Goal: Participate in discussion: Engage in conversation with other users on a specific topic

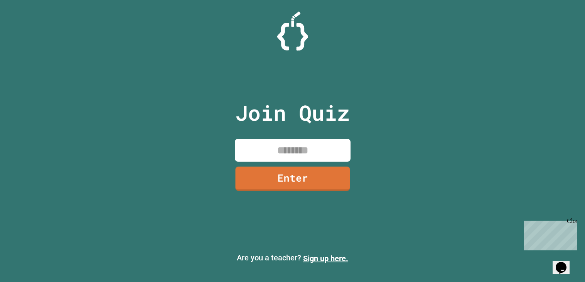
click at [268, 152] on input at bounding box center [293, 150] width 116 height 23
click at [560, 263] on icon "Chat widget" at bounding box center [561, 268] width 11 height 12
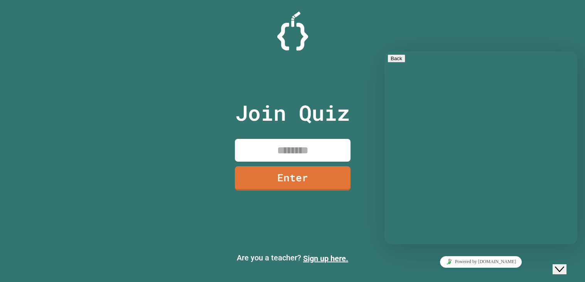
click at [562, 265] on icon "Close Chat This icon closes the chat window." at bounding box center [559, 269] width 9 height 9
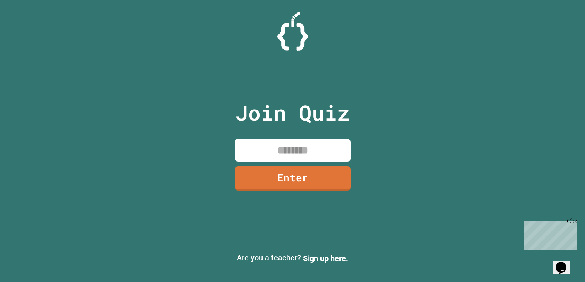
click at [340, 149] on input at bounding box center [293, 150] width 116 height 23
click at [560, 262] on icon "Chat widget" at bounding box center [561, 268] width 11 height 12
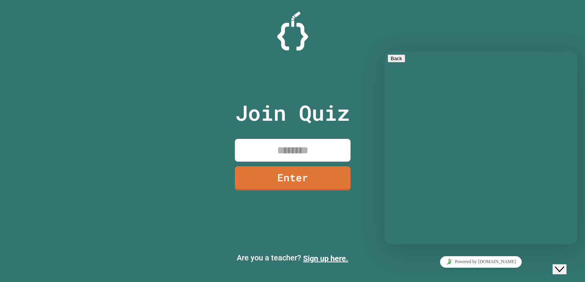
click at [478, 122] on p "We typically reply in a few minutes" at bounding box center [481, 125] width 187 height 7
click at [385, 51] on div "Rate this chat Upload File Insert emoji" at bounding box center [385, 51] width 0 height 0
click at [385, 51] on textarea at bounding box center [385, 51] width 0 height 0
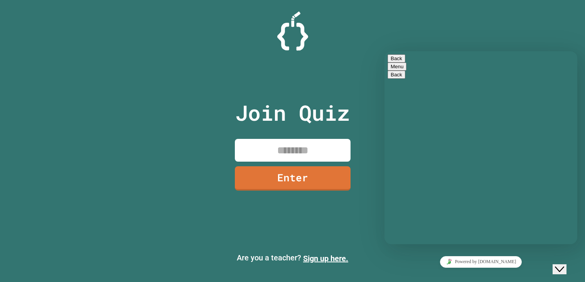
click at [385, 51] on textarea at bounding box center [385, 51] width 0 height 0
type textarea "*********"
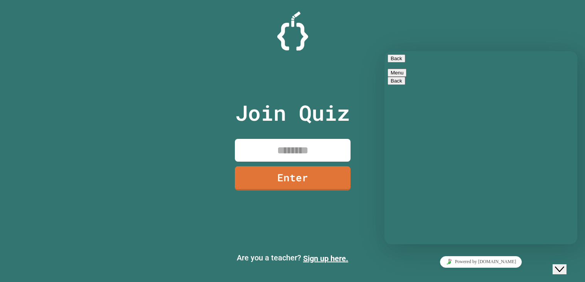
type input "******"
type textarea "**"
click at [274, 156] on input at bounding box center [293, 150] width 116 height 23
type input "********"
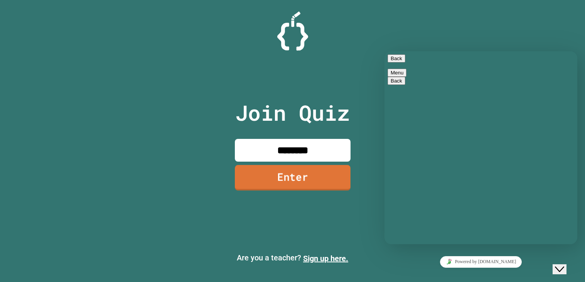
click at [284, 185] on link "Enter" at bounding box center [293, 177] width 116 height 25
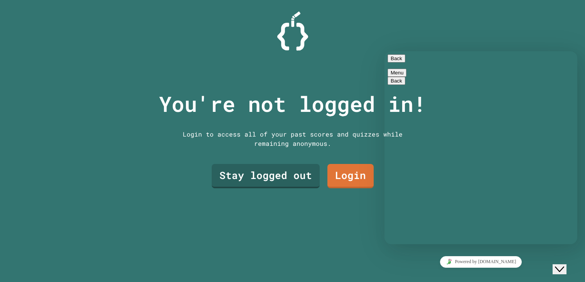
click at [388, 71] on div "Back Menu" at bounding box center [481, 65] width 187 height 22
click at [396, 69] on div "Back Menu" at bounding box center [481, 65] width 187 height 22
click at [397, 62] on button "Back" at bounding box center [397, 58] width 18 height 8
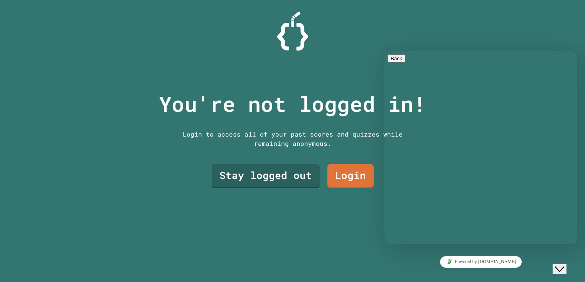
click at [578, 274] on div "You're not logged in! Login to access all of your past scores and quizzes while…" at bounding box center [292, 141] width 585 height 282
click at [567, 268] on button "Close Chat This icon closes the chat window." at bounding box center [560, 269] width 14 height 10
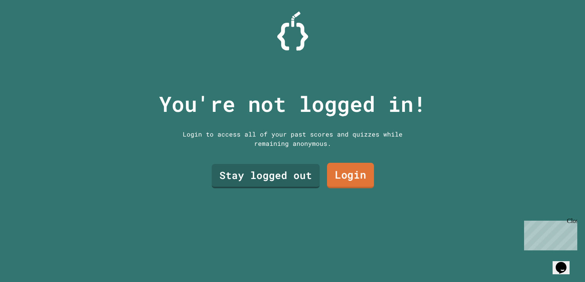
click at [338, 169] on link "Login" at bounding box center [350, 175] width 47 height 25
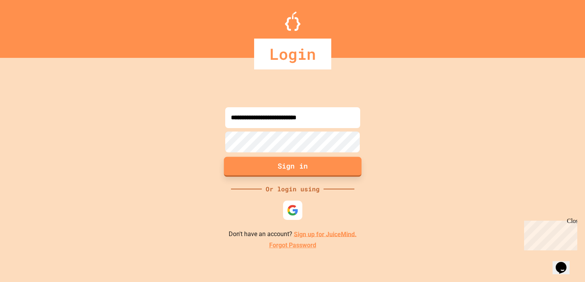
click at [332, 169] on button "Sign in" at bounding box center [293, 167] width 138 height 20
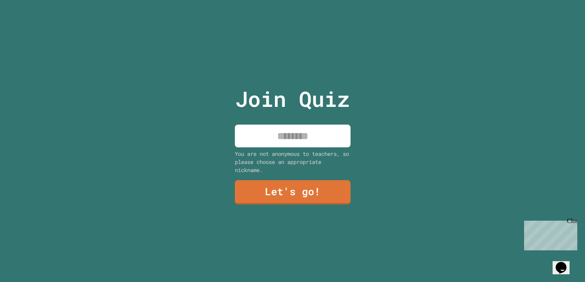
click at [318, 147] on input at bounding box center [293, 136] width 116 height 23
drag, startPoint x: 342, startPoint y: 136, endPoint x: 288, endPoint y: 140, distance: 53.8
click at [288, 140] on input "**********" at bounding box center [293, 136] width 116 height 23
click at [344, 141] on input "**********" at bounding box center [293, 136] width 116 height 23
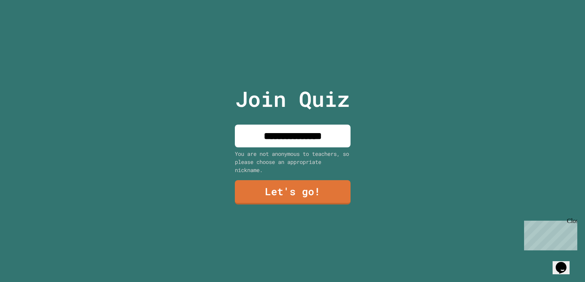
click at [312, 136] on input "**********" at bounding box center [293, 136] width 116 height 23
click at [338, 139] on input "**********" at bounding box center [293, 136] width 116 height 23
click at [337, 141] on input "**********" at bounding box center [293, 136] width 116 height 23
click at [337, 135] on input "**********" at bounding box center [293, 136] width 116 height 23
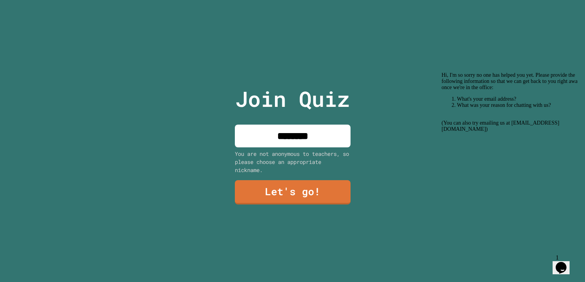
click at [335, 140] on input "********" at bounding box center [293, 136] width 116 height 23
type input "*"
type input "********"
click at [326, 195] on link "Let's go!" at bounding box center [293, 191] width 116 height 25
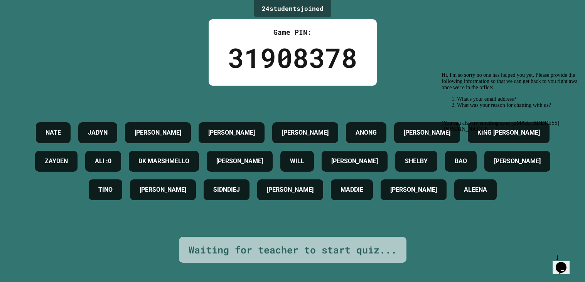
click at [442, 72] on icon "Chat attention grabber" at bounding box center [442, 72] width 0 height 0
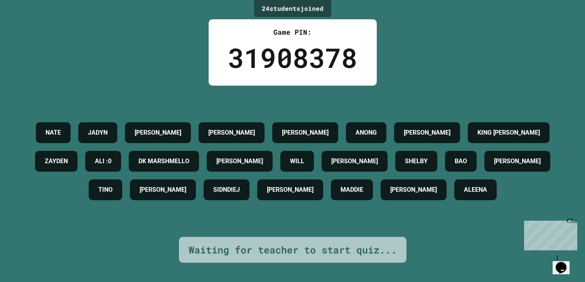
click at [574, 219] on div "Close" at bounding box center [572, 223] width 10 height 10
click at [566, 262] on icon "Chat widget" at bounding box center [561, 268] width 11 height 12
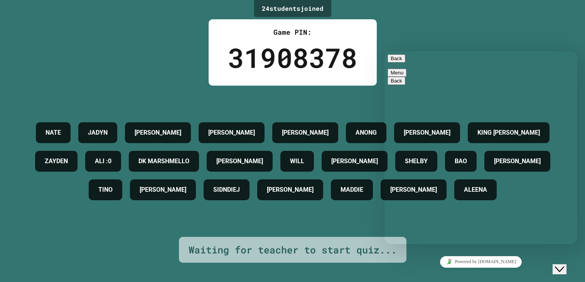
scroll to position [15, 0]
click at [399, 63] on button "Back" at bounding box center [397, 58] width 18 height 8
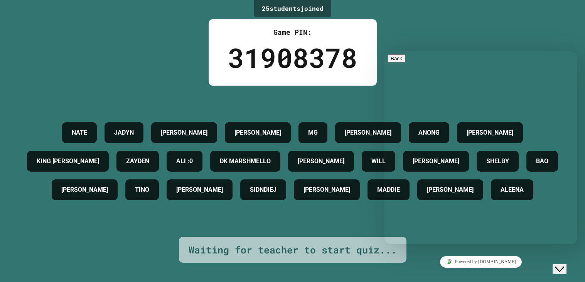
click at [427, 46] on div "25 student s joined Game PIN: 31908378 [PERSON_NAME] [PERSON_NAME] ANONG [PERSO…" at bounding box center [292, 141] width 585 height 282
click at [431, 30] on div "25 student s joined Game PIN: 31908378 [PERSON_NAME] [PERSON_NAME] ANONG [PERSO…" at bounding box center [292, 141] width 585 height 282
click at [567, 268] on button "Close Chat This icon closes the chat window." at bounding box center [560, 269] width 14 height 10
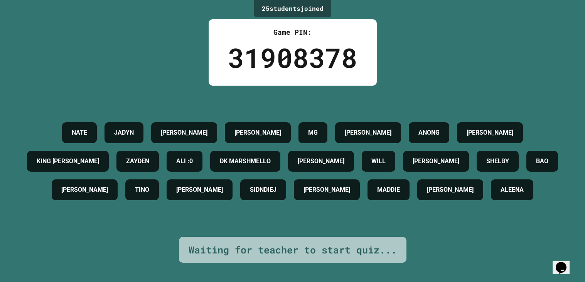
click at [271, 157] on h4 "DK MARSHMELLO" at bounding box center [245, 161] width 51 height 9
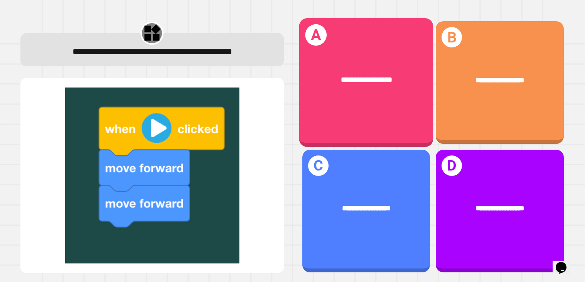
click at [411, 95] on div "**********" at bounding box center [366, 81] width 134 height 42
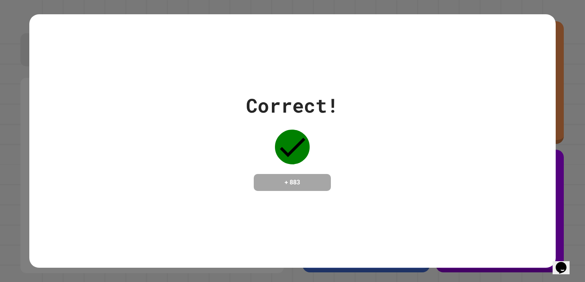
click at [575, 126] on div "Correct! + 883" at bounding box center [292, 141] width 585 height 282
click at [560, 130] on div "Correct! + 883" at bounding box center [292, 141] width 585 height 282
click at [281, 140] on icon at bounding box center [292, 147] width 35 height 35
click at [159, 163] on div "Correct! + 883" at bounding box center [292, 141] width 527 height 100
click at [0, 135] on div "Correct! + 883" at bounding box center [292, 141] width 585 height 282
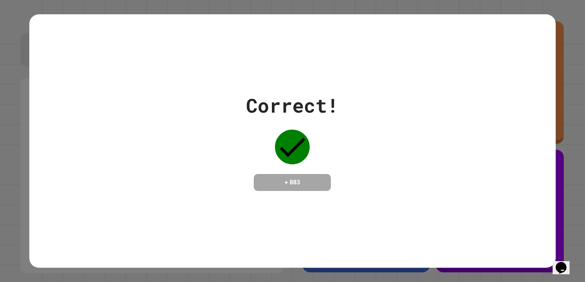
click at [8, 137] on div "Correct! + 883" at bounding box center [292, 141] width 585 height 282
click at [286, 3] on div "Correct! + 883" at bounding box center [292, 141] width 585 height 282
click at [282, 159] on icon at bounding box center [292, 147] width 35 height 35
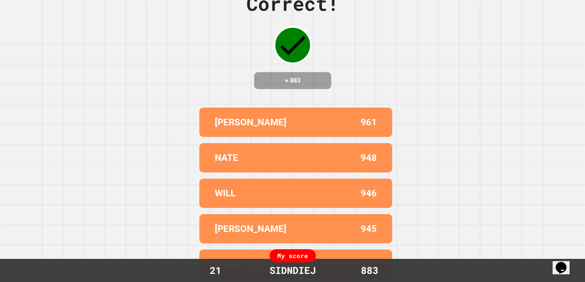
scroll to position [0, 0]
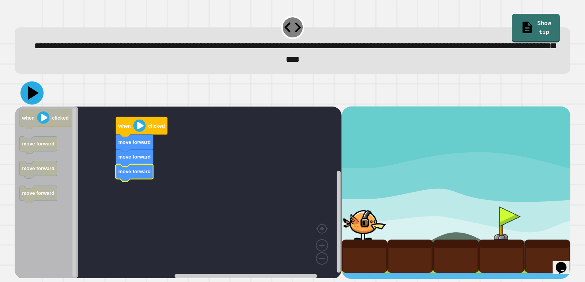
click at [37, 95] on icon at bounding box center [31, 92] width 23 height 23
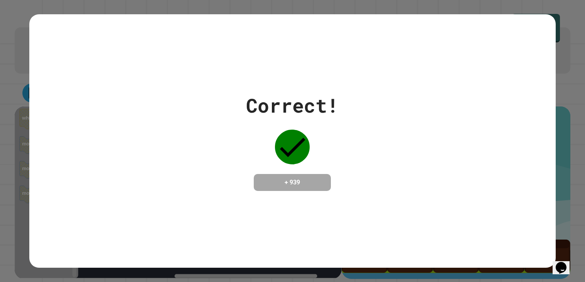
click at [578, 65] on div "Correct! + 939" at bounding box center [292, 141] width 585 height 282
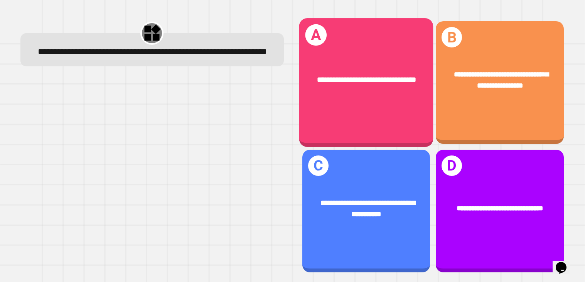
click at [352, 120] on div "**********" at bounding box center [366, 83] width 134 height 129
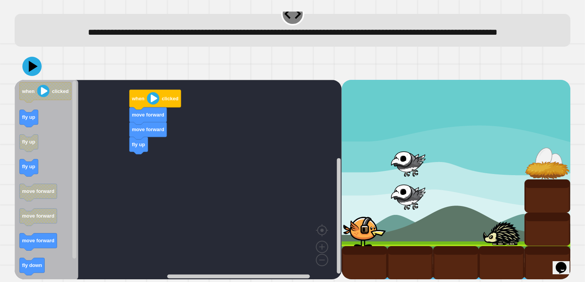
scroll to position [28, 0]
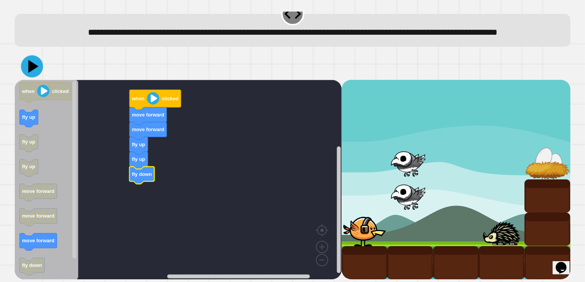
click at [32, 66] on icon at bounding box center [33, 66] width 10 height 13
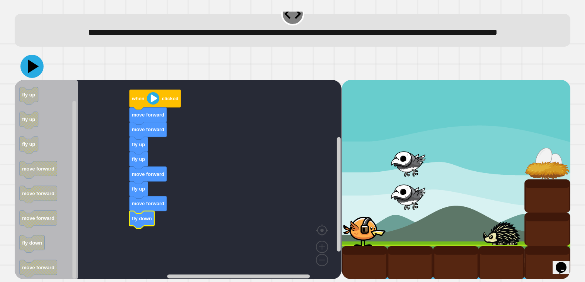
click at [30, 68] on icon at bounding box center [33, 66] width 11 height 14
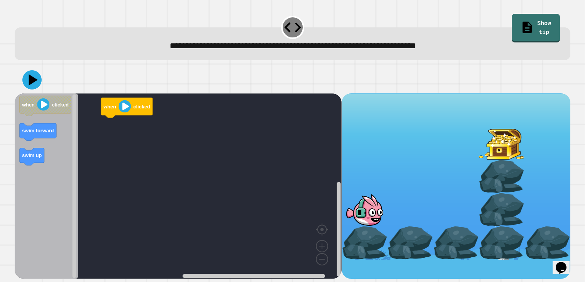
scroll to position [0, 0]
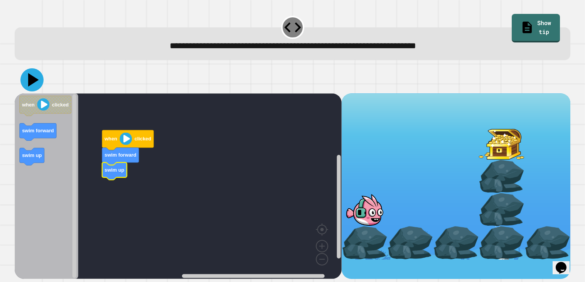
click at [26, 75] on icon at bounding box center [31, 79] width 23 height 23
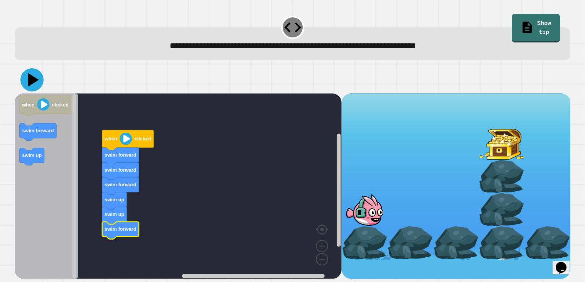
click at [34, 81] on icon at bounding box center [33, 80] width 11 height 14
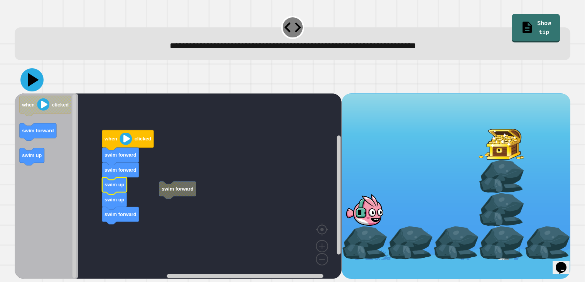
click at [33, 81] on icon at bounding box center [33, 80] width 11 height 14
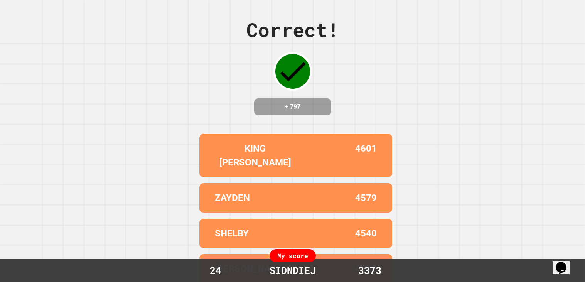
scroll to position [32, 0]
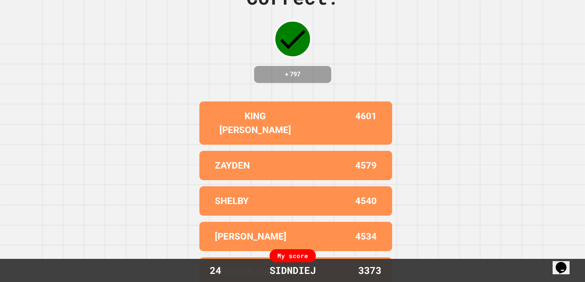
click at [362, 138] on div "KING [PERSON_NAME] 4601 ZAYDEN 4579 SHELBY 4540 AIDEN 4534 [PERSON_NAME] 4462" at bounding box center [292, 193] width 193 height 191
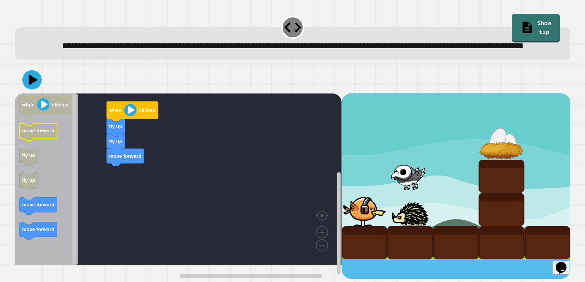
click at [37, 134] on text "move forward" at bounding box center [38, 131] width 32 height 6
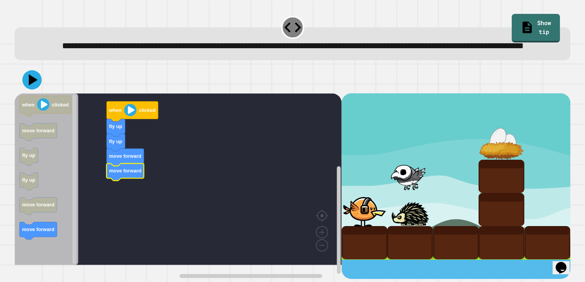
click at [44, 93] on div at bounding box center [293, 79] width 556 height 27
click at [39, 91] on icon at bounding box center [31, 79] width 23 height 23
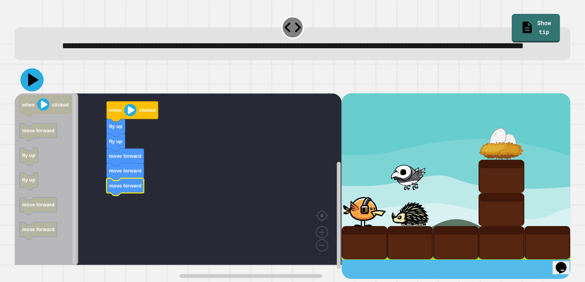
click at [36, 88] on icon at bounding box center [31, 79] width 23 height 23
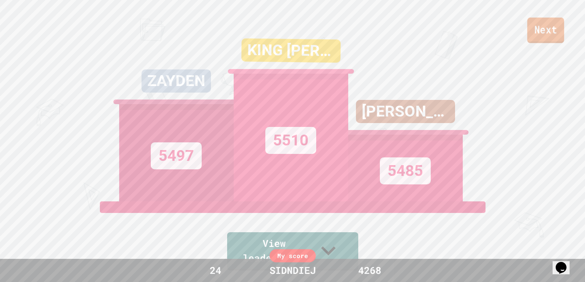
click at [550, 22] on link "Next" at bounding box center [546, 30] width 37 height 25
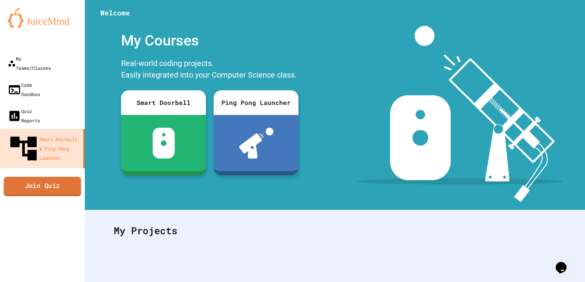
click at [71, 177] on link "Join Quiz" at bounding box center [43, 186] width 78 height 19
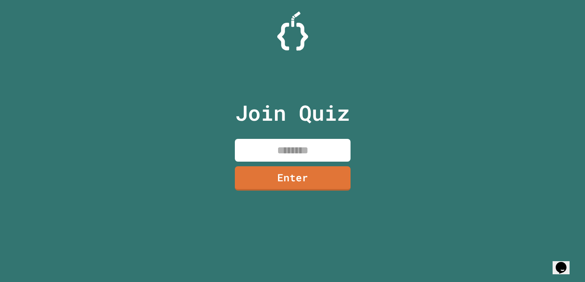
click at [266, 153] on input at bounding box center [293, 150] width 116 height 23
type input "********"
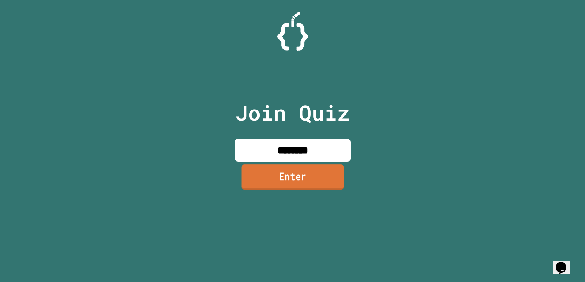
click at [291, 177] on link "Enter" at bounding box center [293, 176] width 102 height 25
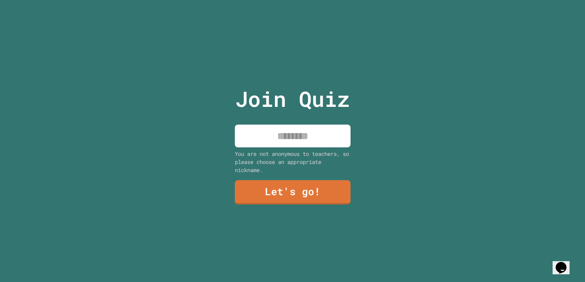
click at [313, 133] on input at bounding box center [293, 136] width 116 height 23
click at [311, 138] on input at bounding box center [293, 136] width 116 height 23
type input "*"
type input "*********"
click at [307, 192] on link "Let's go!" at bounding box center [292, 191] width 117 height 25
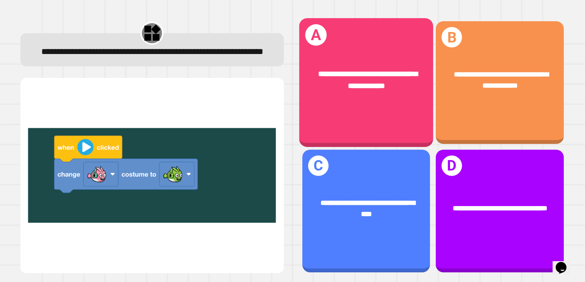
click at [399, 77] on span "**********" at bounding box center [367, 80] width 99 height 19
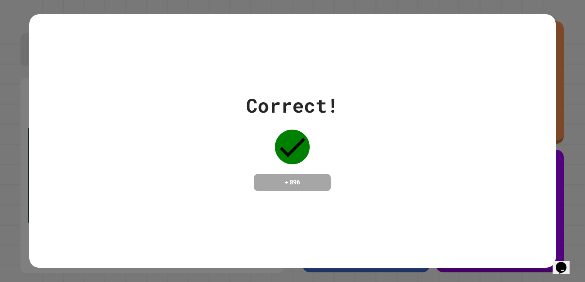
click at [297, 9] on div "Correct! + 896" at bounding box center [292, 141] width 585 height 282
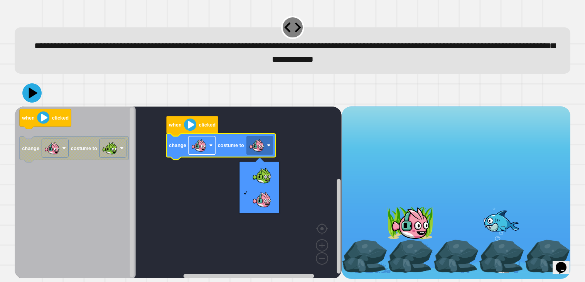
click at [201, 142] on image "Blockly Workspace" at bounding box center [198, 145] width 15 height 15
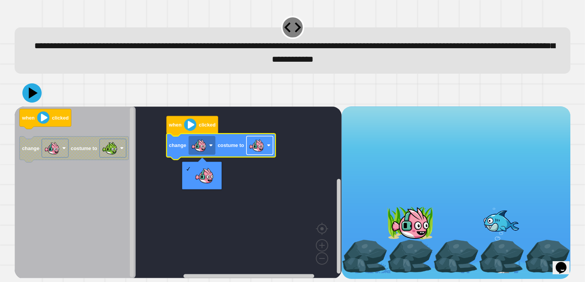
click at [264, 145] on image "Blockly Workspace" at bounding box center [256, 145] width 15 height 15
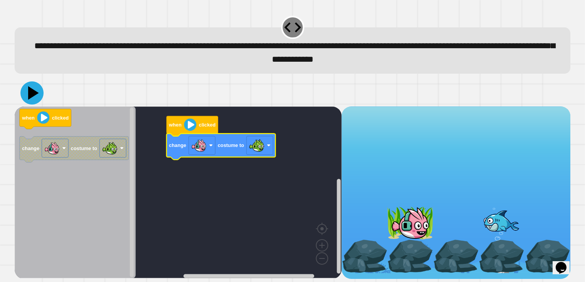
click at [37, 97] on icon at bounding box center [31, 92] width 23 height 23
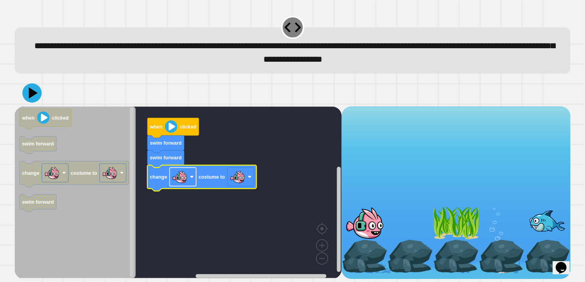
click at [184, 179] on image "Blockly Workspace" at bounding box center [179, 176] width 15 height 15
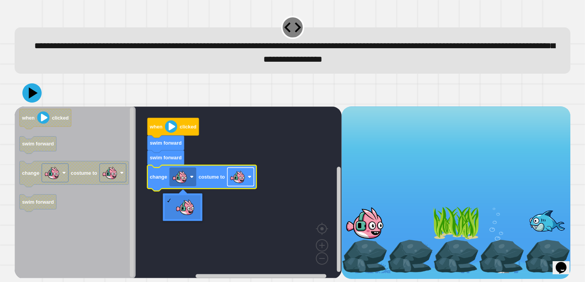
click at [251, 178] on image "Blockly Workspace" at bounding box center [250, 177] width 4 height 4
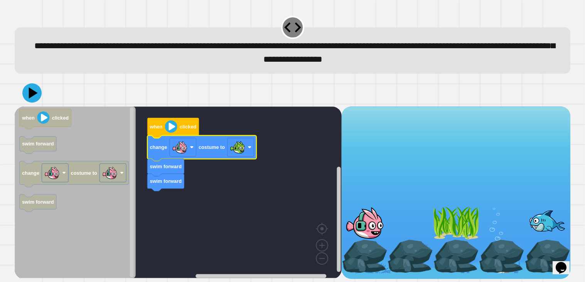
click at [170, 125] on image "Blockly Workspace" at bounding box center [171, 126] width 12 height 12
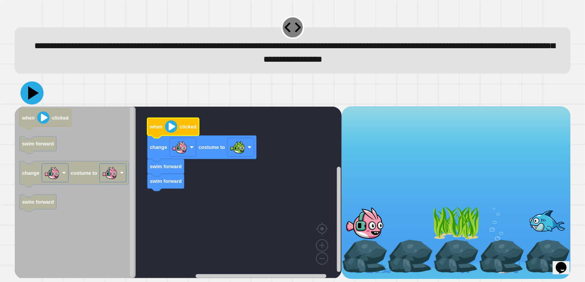
click at [29, 94] on icon at bounding box center [31, 92] width 23 height 23
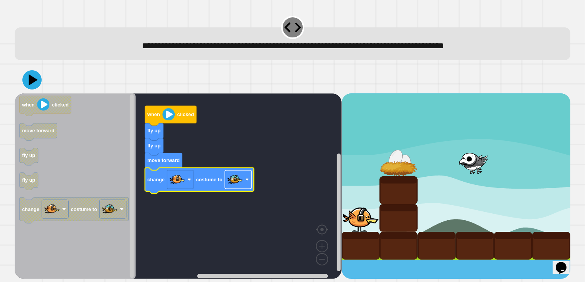
click at [242, 188] on rect "Blockly Workspace" at bounding box center [238, 179] width 27 height 19
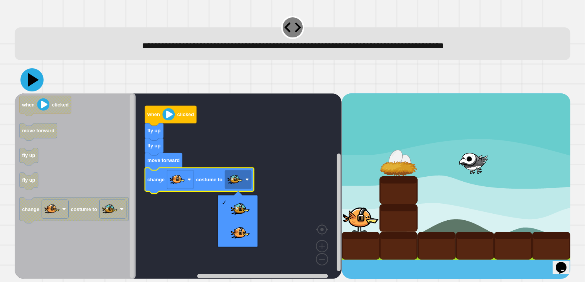
click at [27, 79] on icon at bounding box center [31, 79] width 23 height 23
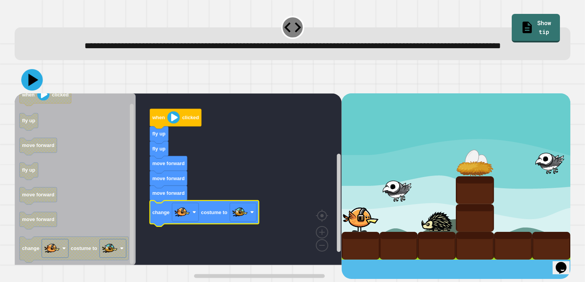
click at [36, 91] on icon at bounding box center [32, 80] width 22 height 22
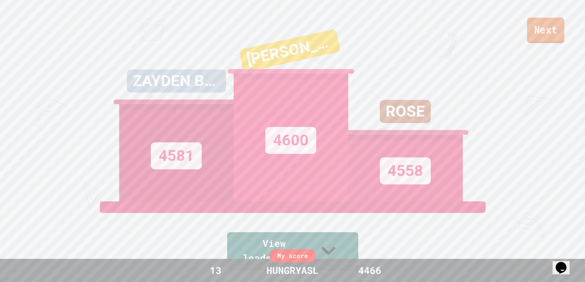
click at [542, 37] on link "Next" at bounding box center [546, 30] width 37 height 25
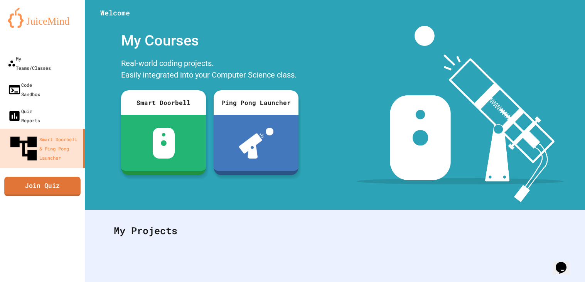
click at [56, 177] on link "Join Quiz" at bounding box center [42, 186] width 76 height 19
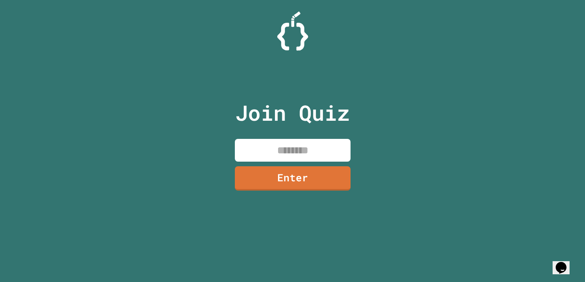
click at [261, 146] on input at bounding box center [293, 150] width 116 height 23
type input "********"
click at [291, 184] on link "Enter" at bounding box center [293, 178] width 116 height 25
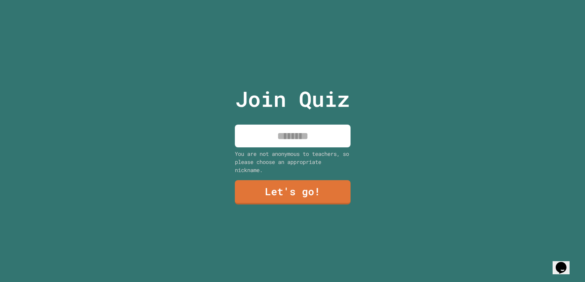
click at [289, 145] on input at bounding box center [293, 136] width 116 height 23
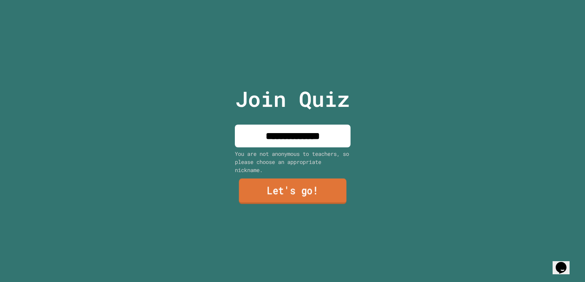
type input "**********"
click at [320, 202] on link "Let's go!" at bounding box center [293, 191] width 108 height 25
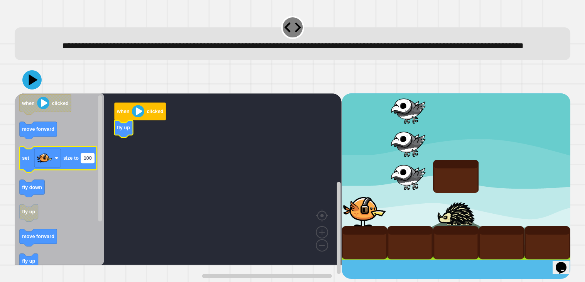
click at [88, 161] on text "100" at bounding box center [88, 158] width 8 height 6
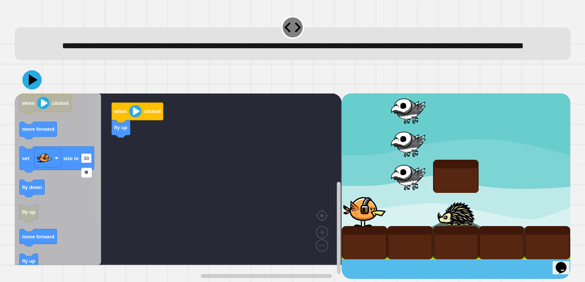
type input "***"
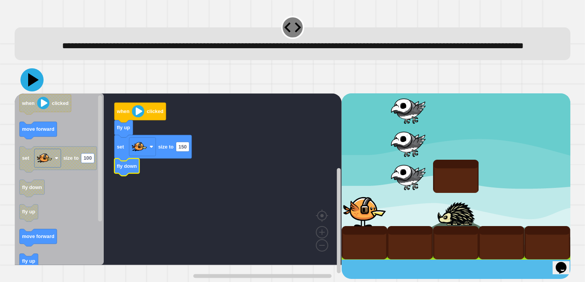
click at [34, 91] on icon at bounding box center [31, 79] width 23 height 23
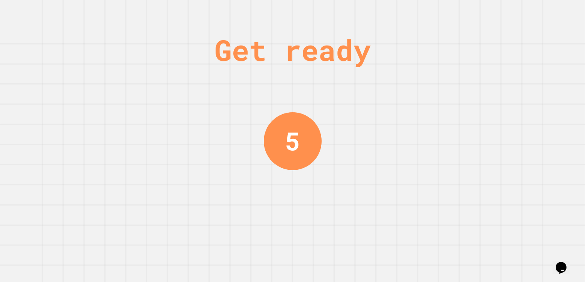
click at [242, 126] on div "Get ready 5" at bounding box center [292, 141] width 585 height 282
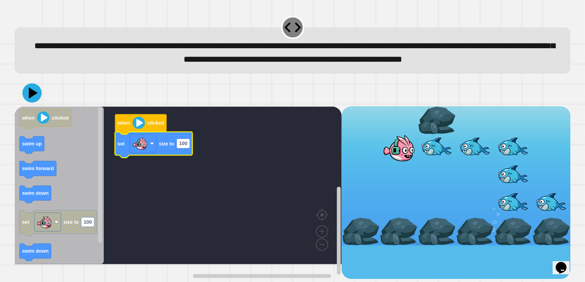
click at [180, 158] on icon "Blockly Workspace" at bounding box center [153, 145] width 77 height 26
click at [184, 147] on text "100" at bounding box center [183, 144] width 8 height 6
type input "***"
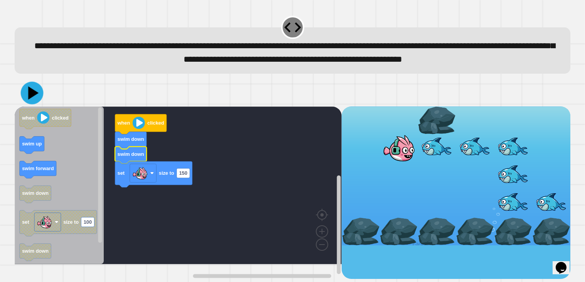
click at [30, 100] on icon at bounding box center [33, 92] width 10 height 13
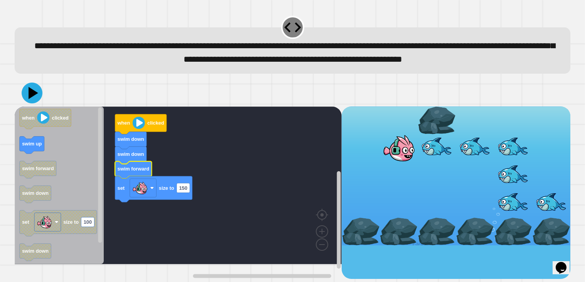
click at [34, 103] on icon at bounding box center [32, 93] width 21 height 21
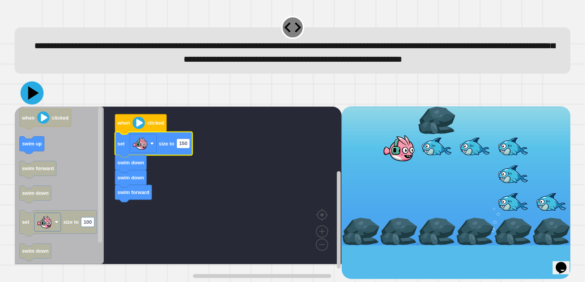
click at [34, 104] on icon at bounding box center [31, 92] width 23 height 23
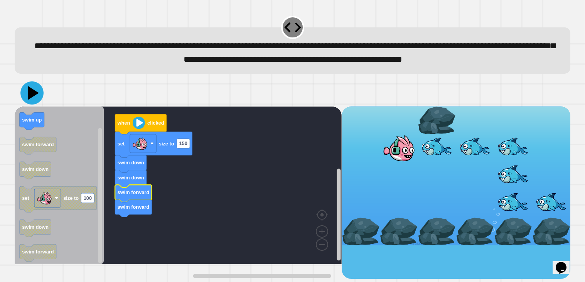
click at [34, 100] on icon at bounding box center [33, 93] width 11 height 14
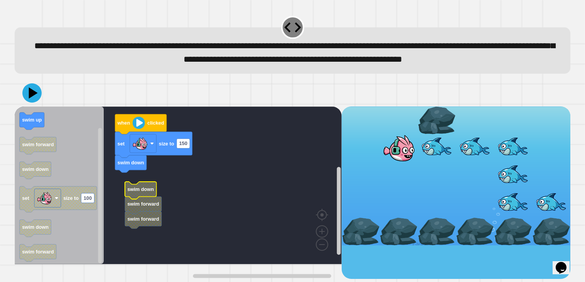
click at [150, 213] on icon "Blockly Workspace" at bounding box center [143, 205] width 37 height 17
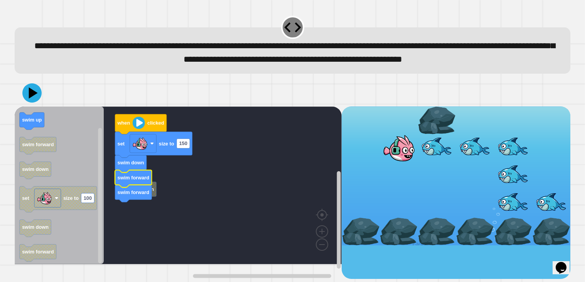
click at [41, 107] on div at bounding box center [293, 92] width 556 height 27
click at [28, 104] on icon at bounding box center [32, 93] width 22 height 22
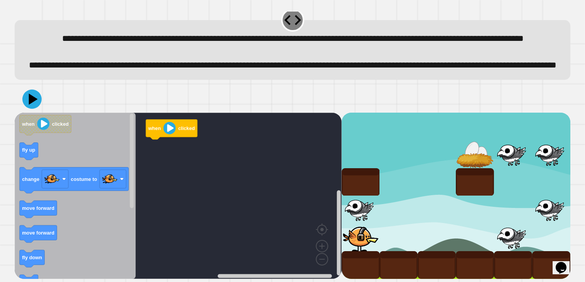
scroll to position [36, 0]
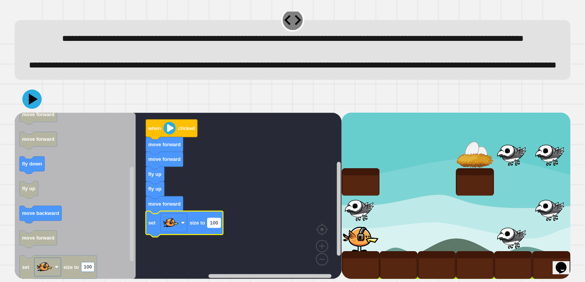
click at [216, 225] on text "100" at bounding box center [214, 223] width 8 height 6
type input "**"
click at [29, 105] on icon at bounding box center [32, 99] width 23 height 23
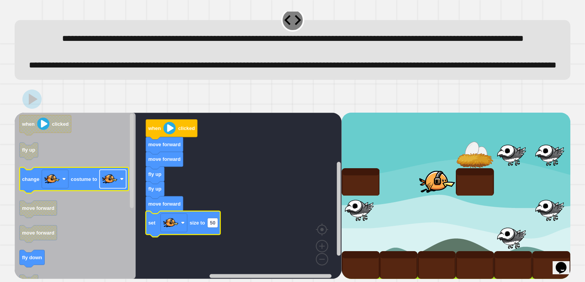
click at [109, 180] on image "Blockly Workspace" at bounding box center [109, 178] width 15 height 15
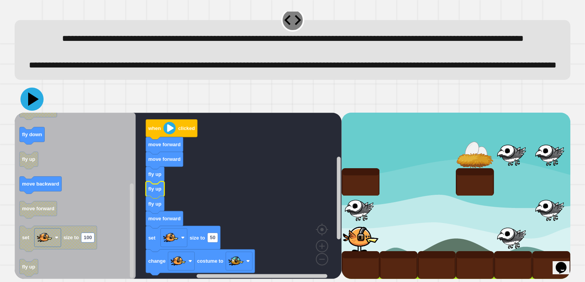
click at [36, 95] on icon at bounding box center [31, 99] width 23 height 23
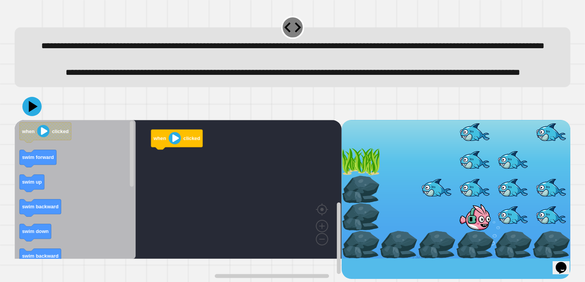
scroll to position [6, 0]
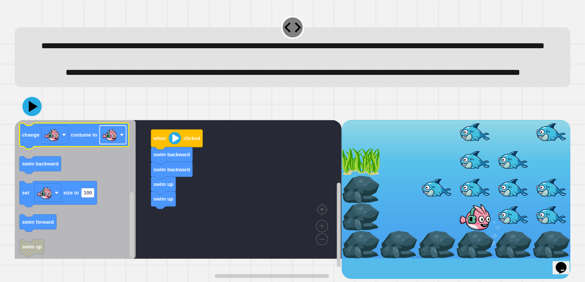
click at [106, 142] on image "Blockly Workspace" at bounding box center [109, 134] width 15 height 15
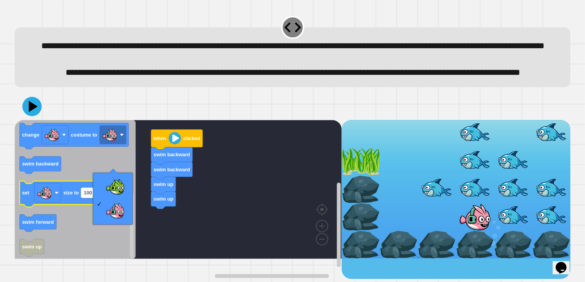
click at [87, 196] on text "100" at bounding box center [88, 193] width 8 height 6
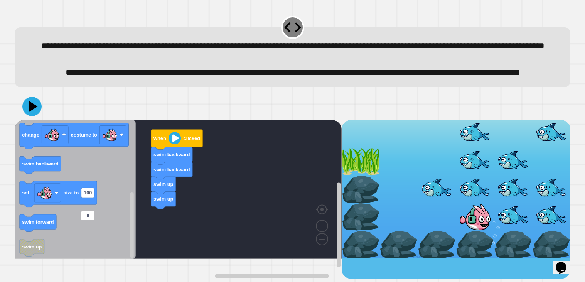
type input "**"
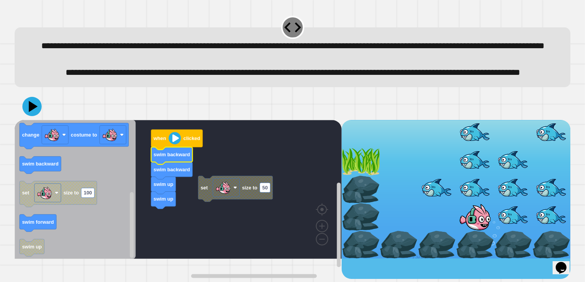
click at [166, 164] on icon "Blockly Workspace" at bounding box center [171, 155] width 41 height 17
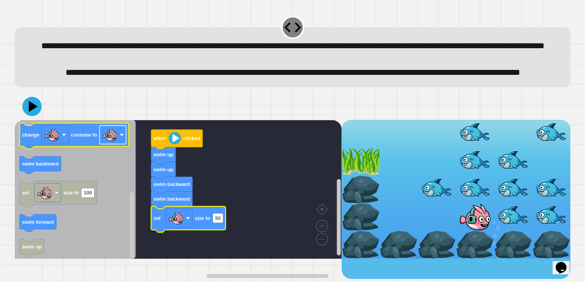
click at [110, 142] on image "Blockly Workspace" at bounding box center [109, 134] width 15 height 15
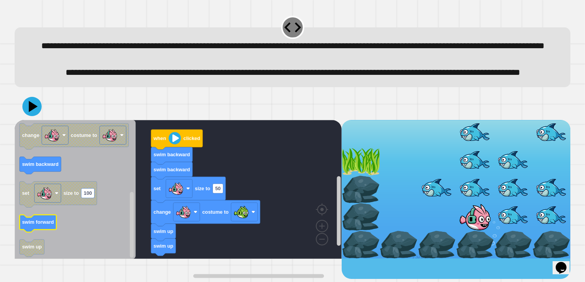
click at [46, 225] on text "swim forward" at bounding box center [38, 222] width 32 height 6
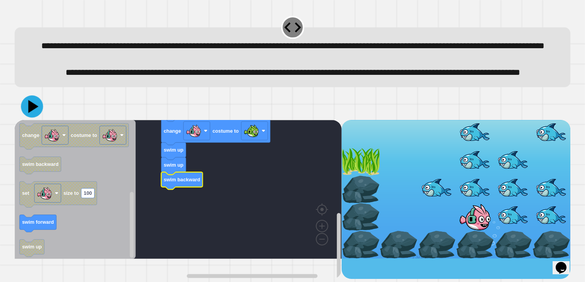
click at [32, 113] on icon at bounding box center [33, 106] width 10 height 13
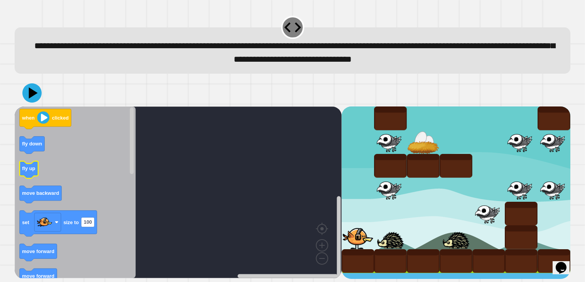
click at [34, 178] on rect "Blockly Workspace" at bounding box center [29, 169] width 19 height 17
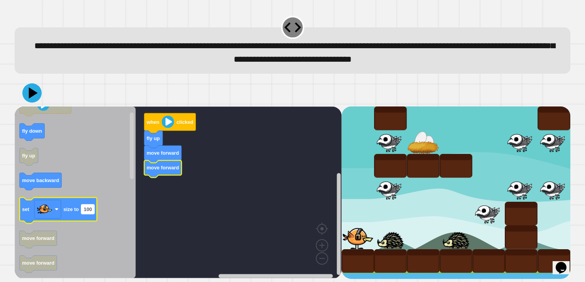
click at [88, 209] on text "100" at bounding box center [88, 209] width 8 height 6
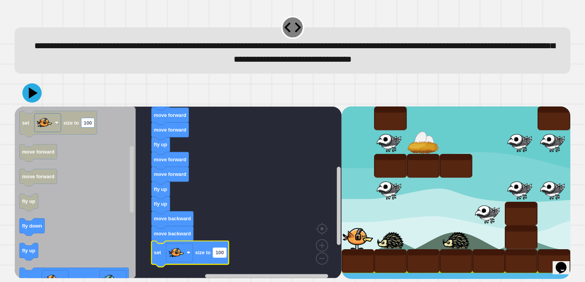
click at [218, 253] on text "100" at bounding box center [220, 253] width 8 height 6
click at [218, 253] on input "***" at bounding box center [219, 254] width 13 height 10
type input "**"
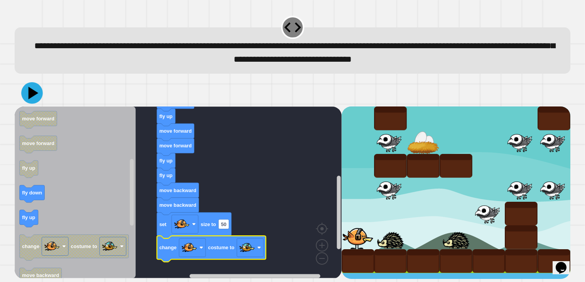
click at [32, 90] on icon at bounding box center [32, 93] width 22 height 22
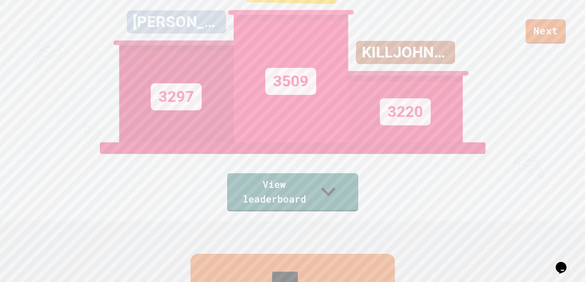
scroll to position [0, 0]
